Goal: Information Seeking & Learning: Understand process/instructions

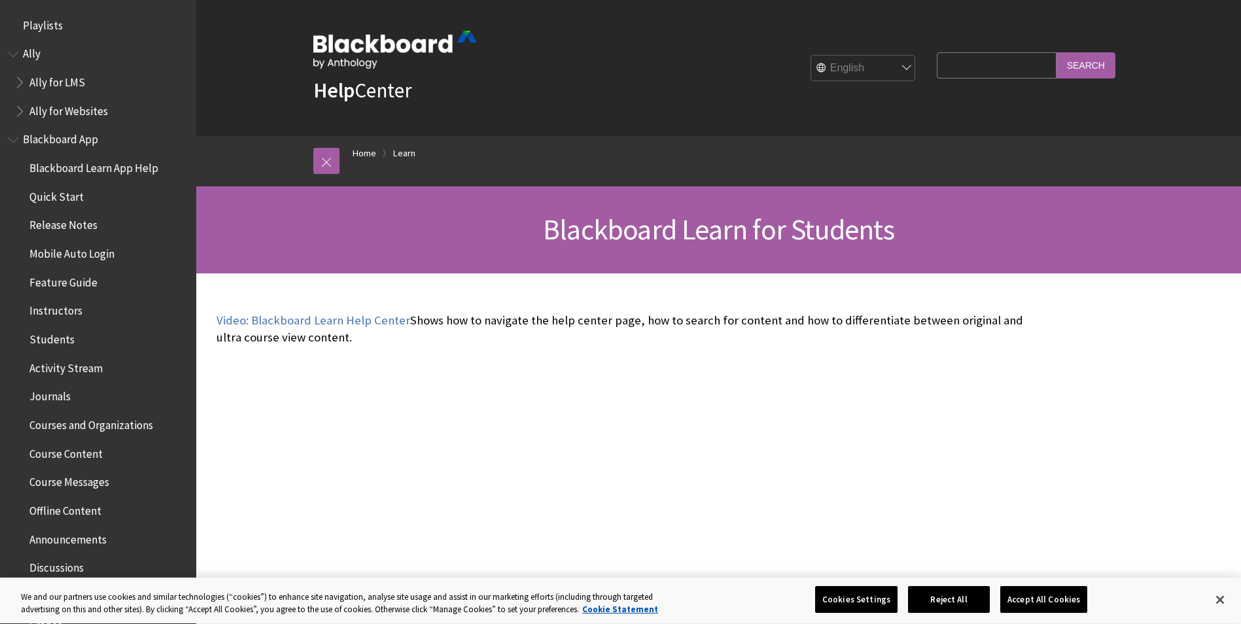
scroll to position [1260, 0]
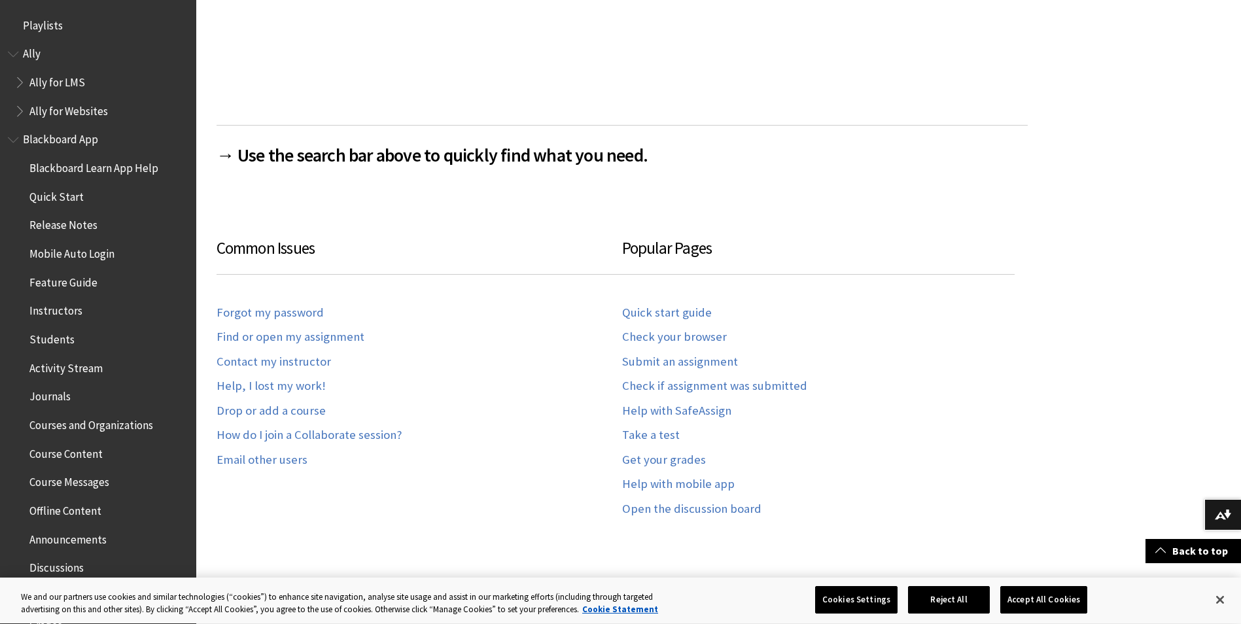
scroll to position [1260, 0]
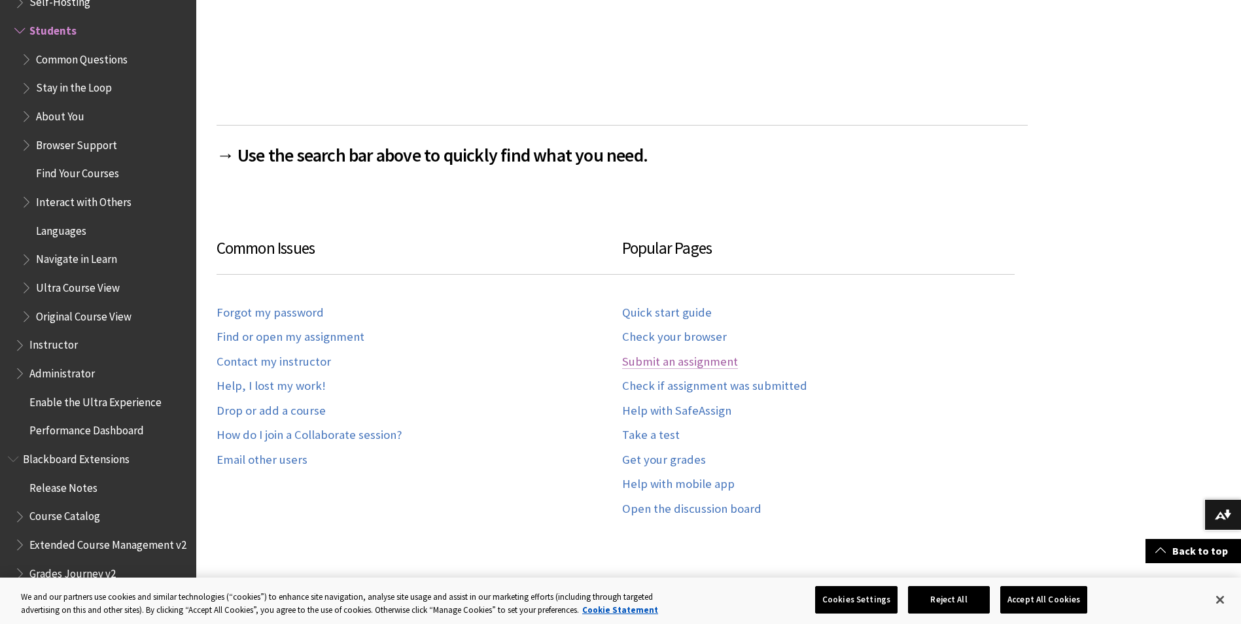
click at [660, 364] on link "Submit an assignment" at bounding box center [680, 362] width 116 height 15
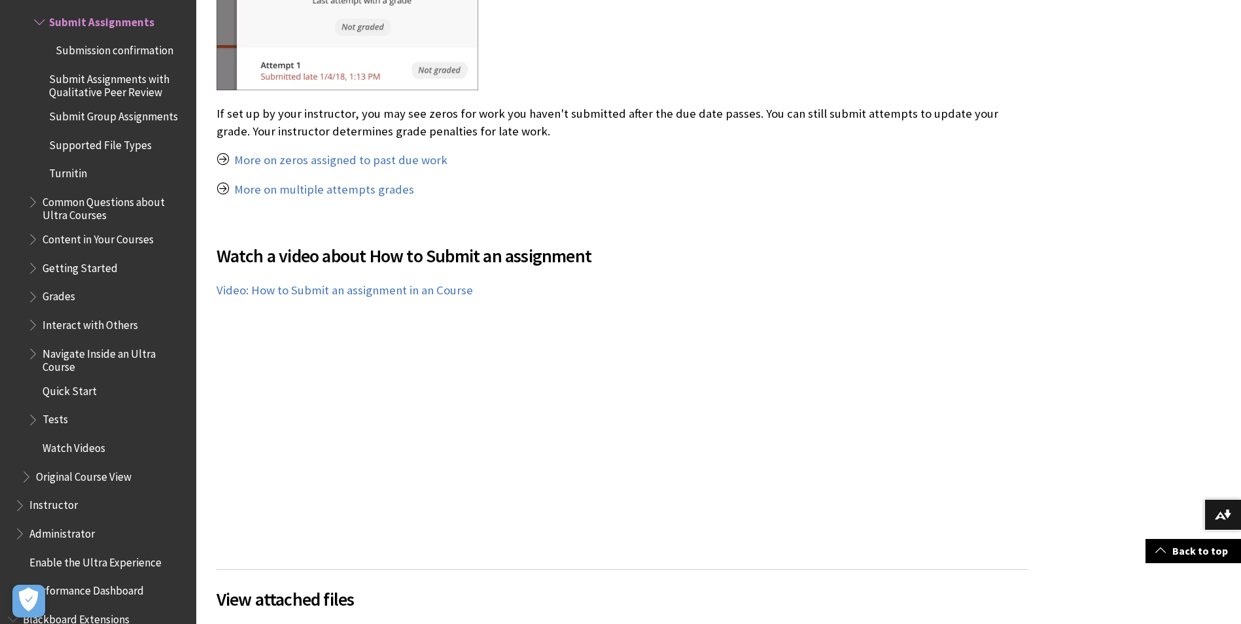
scroll to position [4319, 0]
